Goal: Navigation & Orientation: Find specific page/section

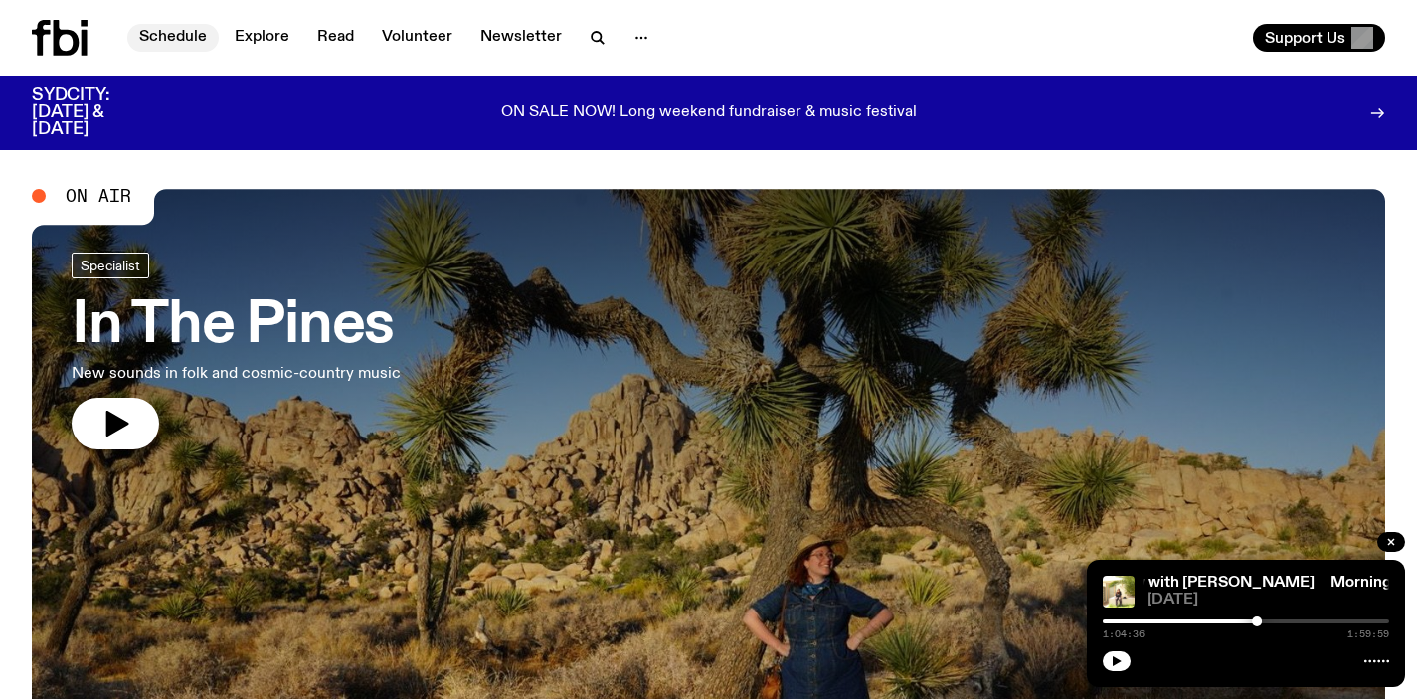
click at [186, 40] on link "Schedule" at bounding box center [172, 38] width 91 height 28
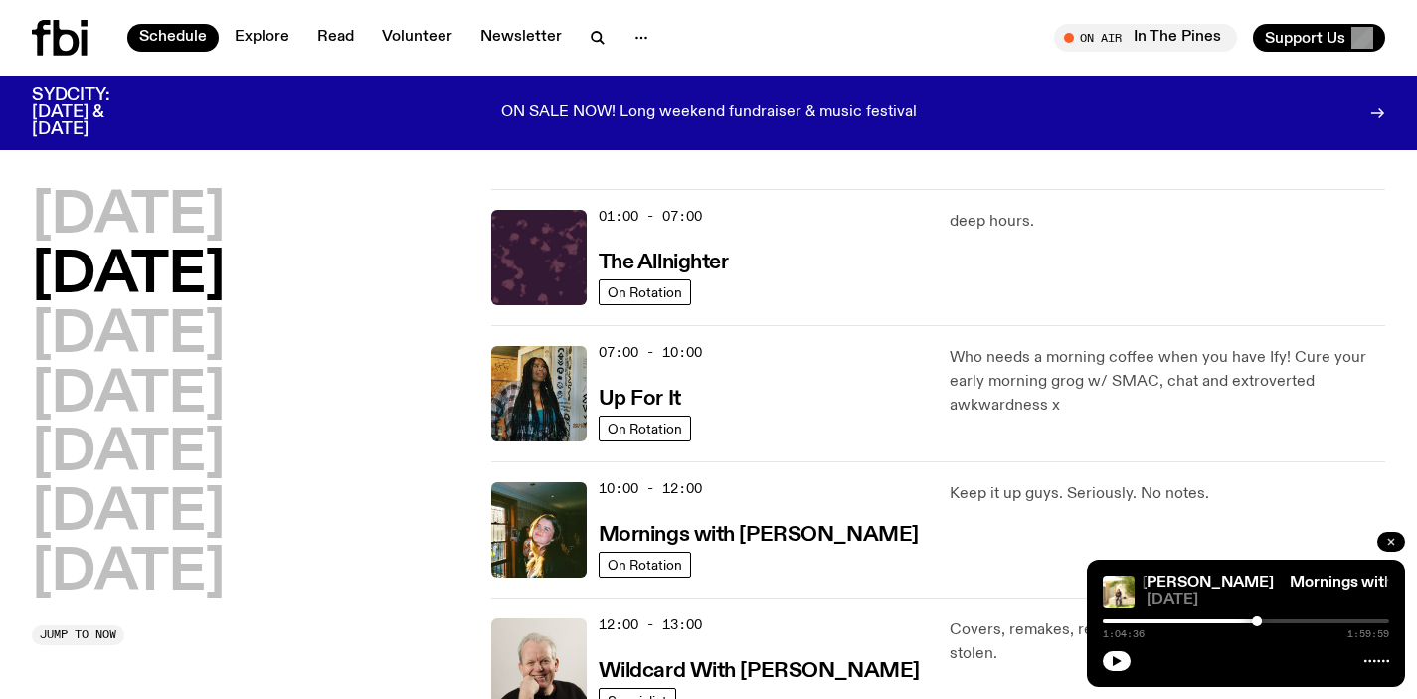
click at [1390, 538] on icon "button" at bounding box center [1391, 542] width 12 height 12
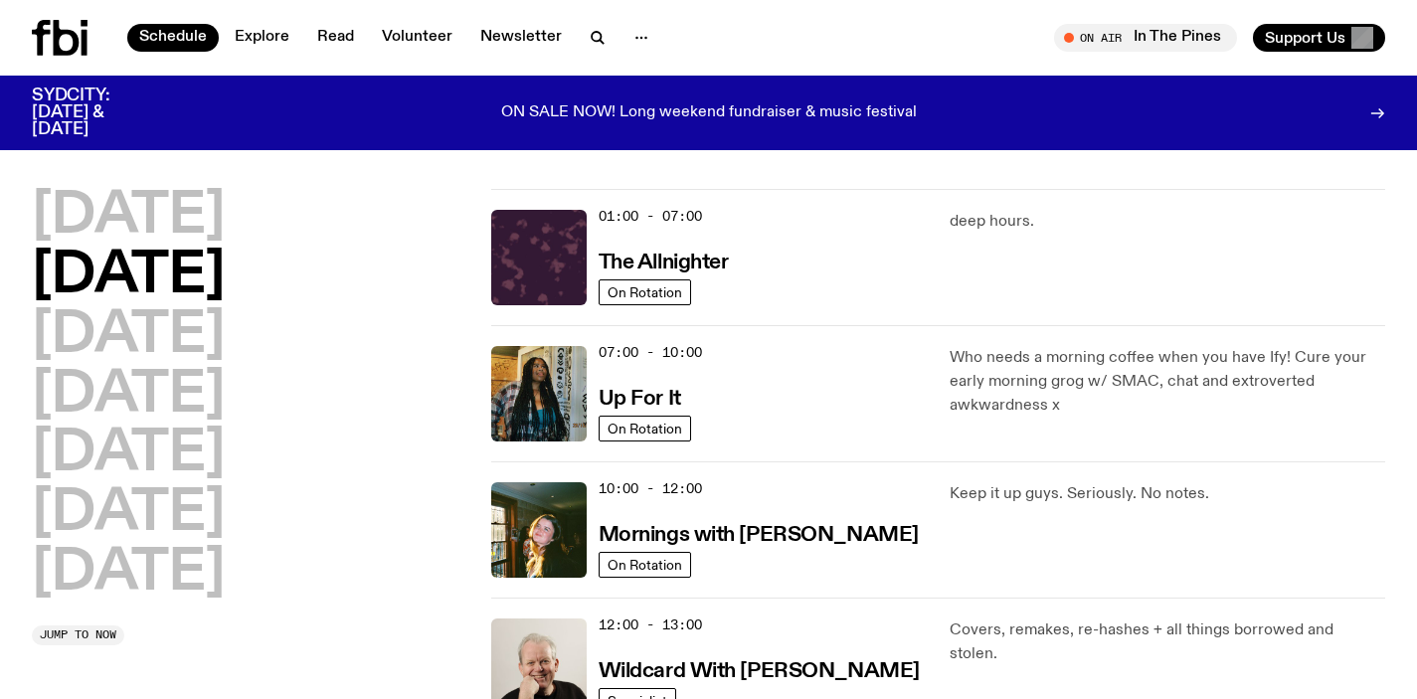
click at [67, 39] on icon at bounding box center [60, 38] width 56 height 36
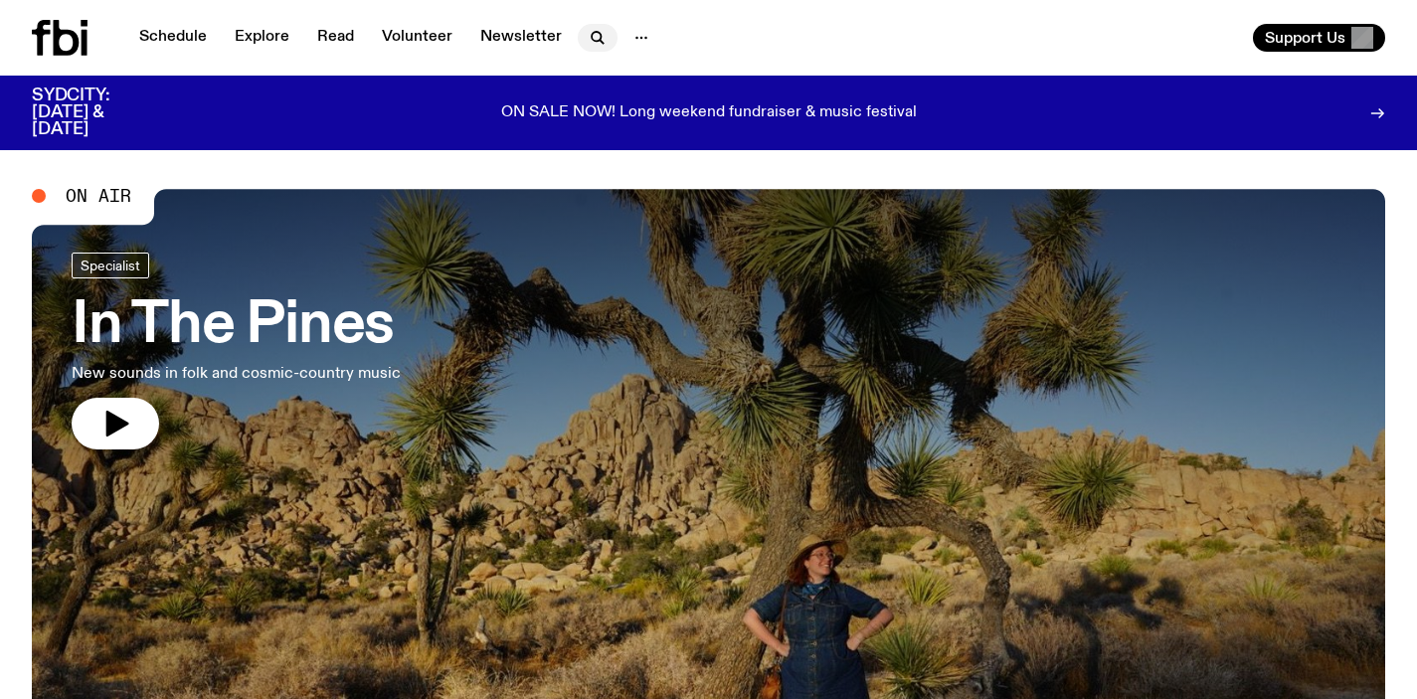
click at [596, 35] on icon "button" at bounding box center [598, 38] width 24 height 24
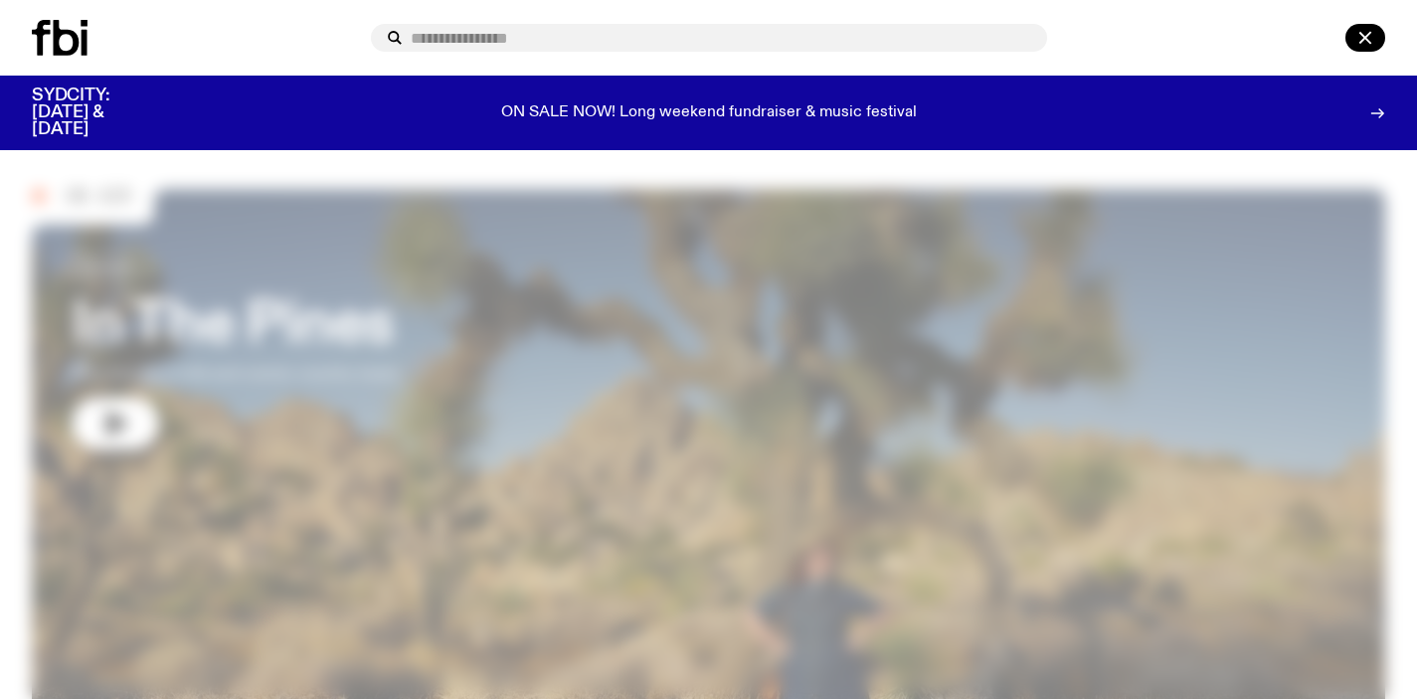
click at [447, 38] on input "text" at bounding box center [721, 38] width 620 height 17
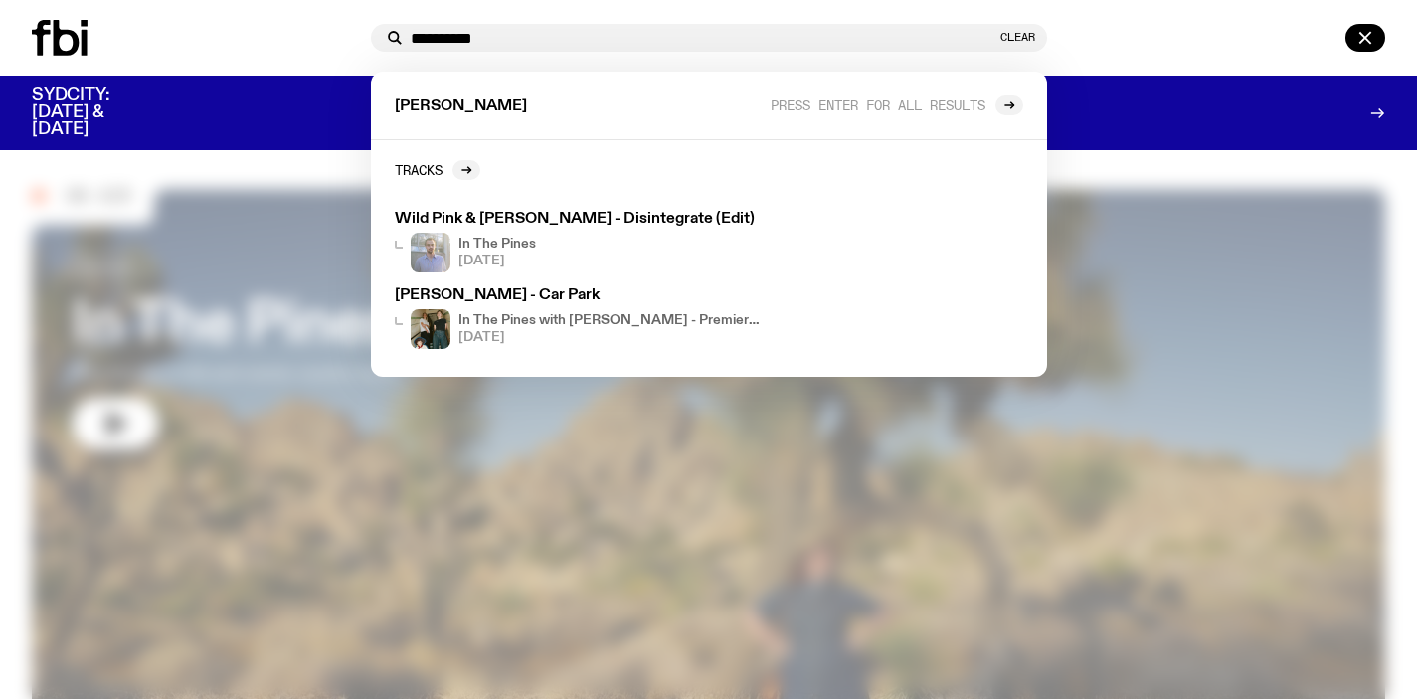
type input "**********"
